Goal: Information Seeking & Learning: Learn about a topic

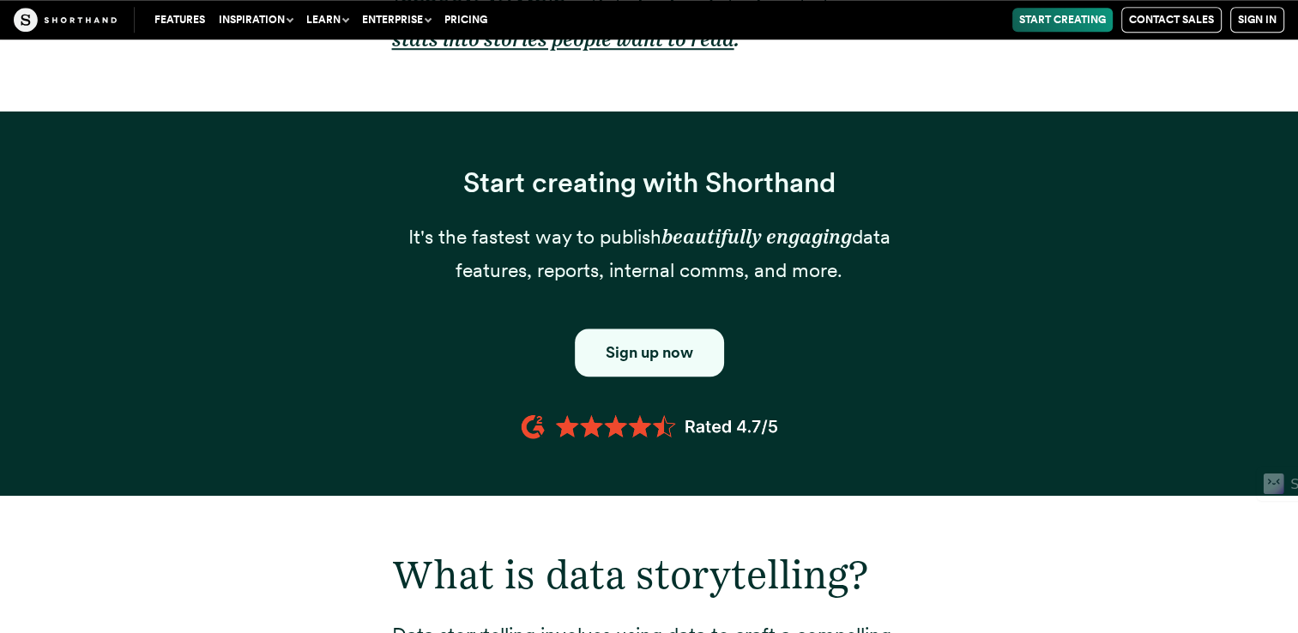
scroll to position [1286, 0]
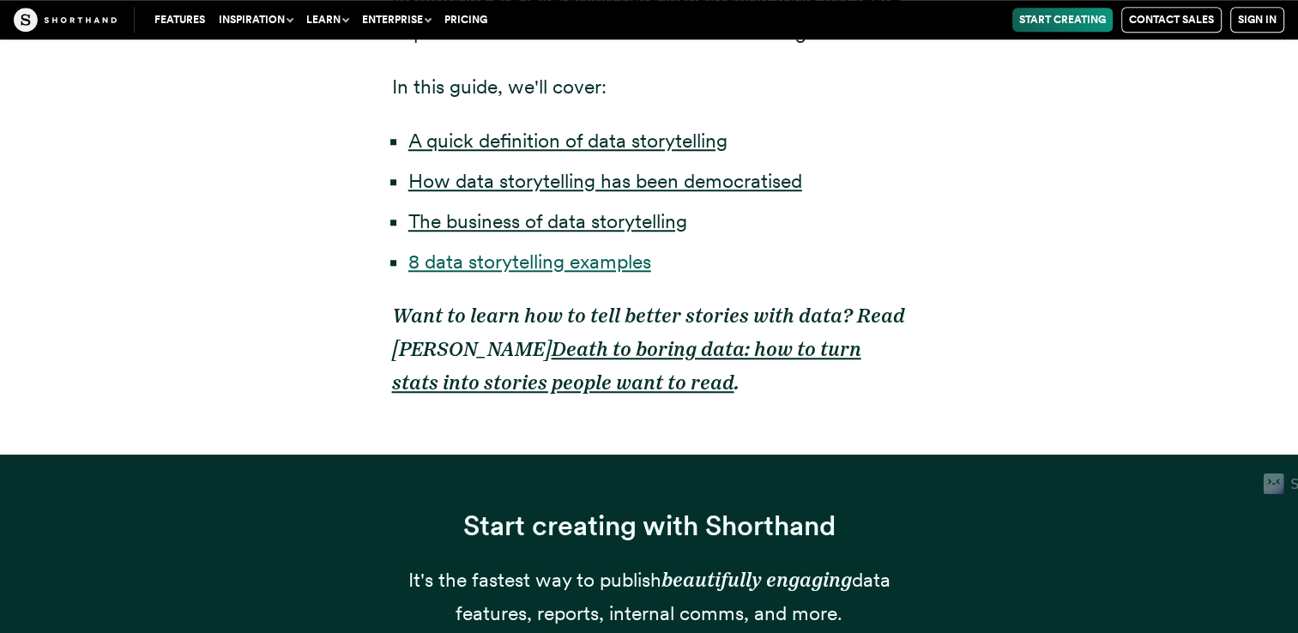
click at [532, 271] on link "8 data storytelling examples" at bounding box center [529, 262] width 243 height 24
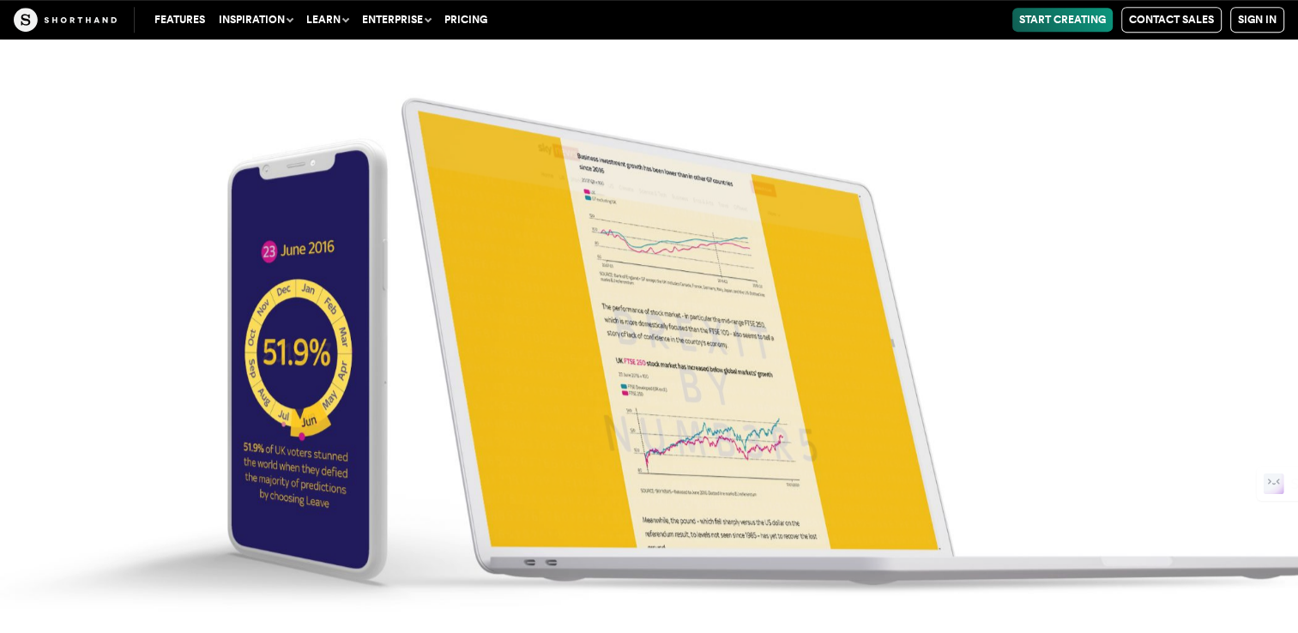
scroll to position [7437, 0]
click at [789, 338] on img at bounding box center [649, 316] width 1298 height 633
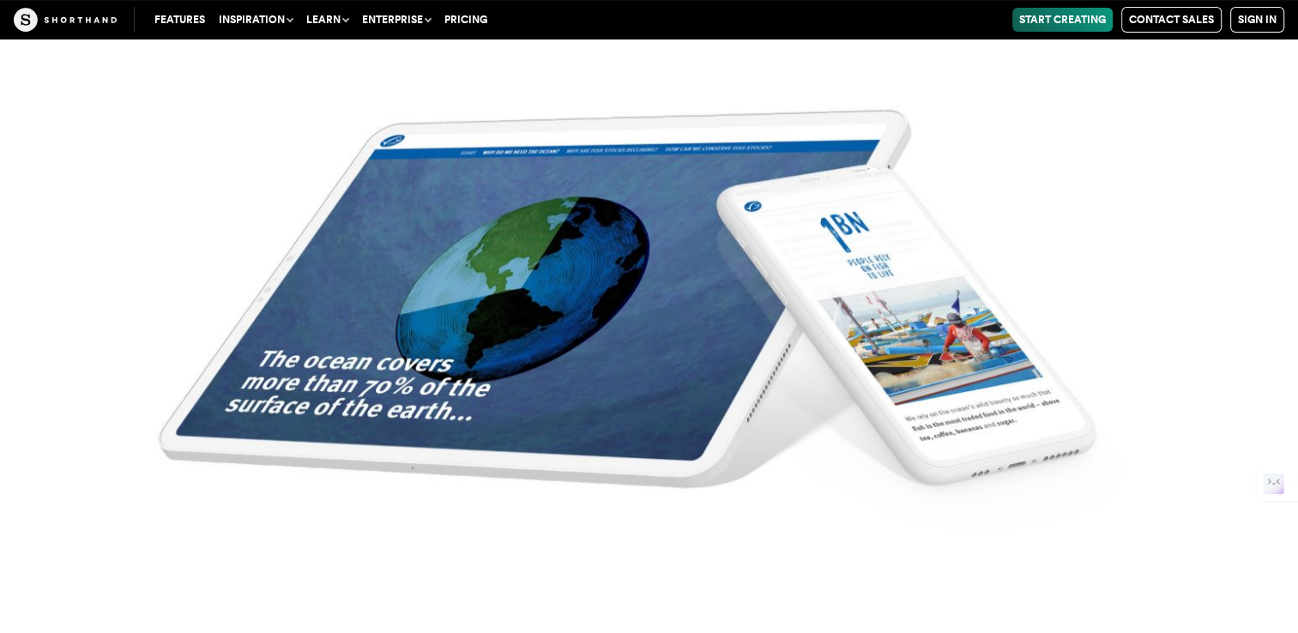
scroll to position [20044, 0]
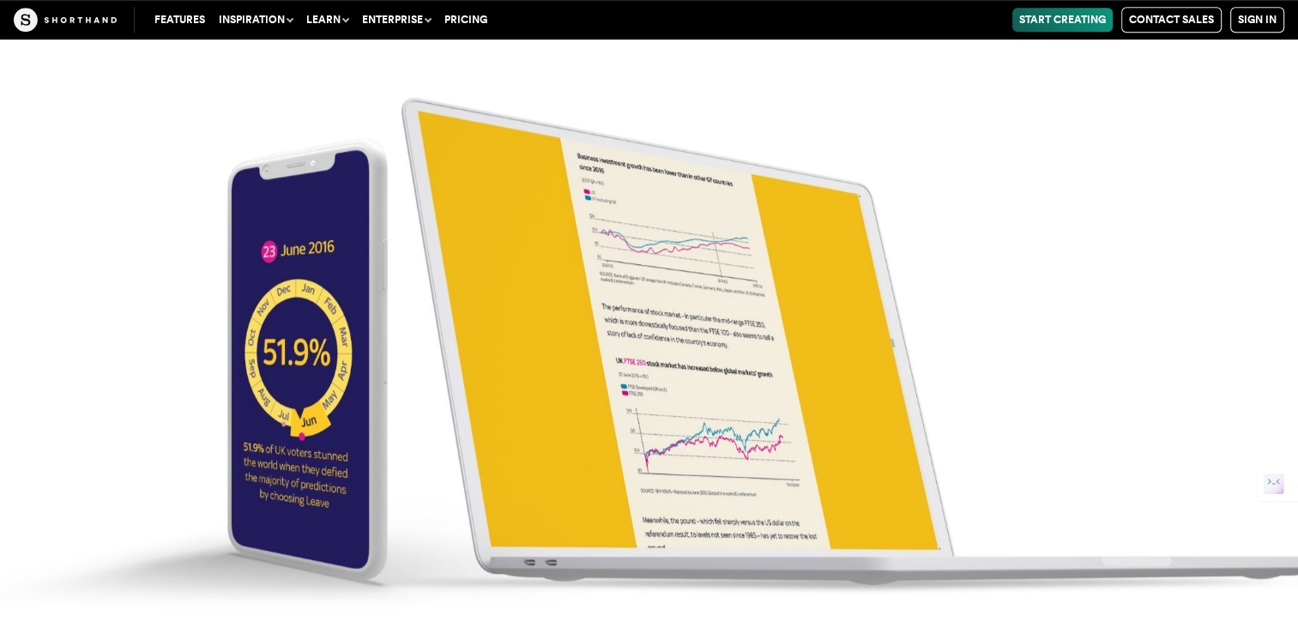
scroll to position [7461, 0]
